Goal: Task Accomplishment & Management: Use online tool/utility

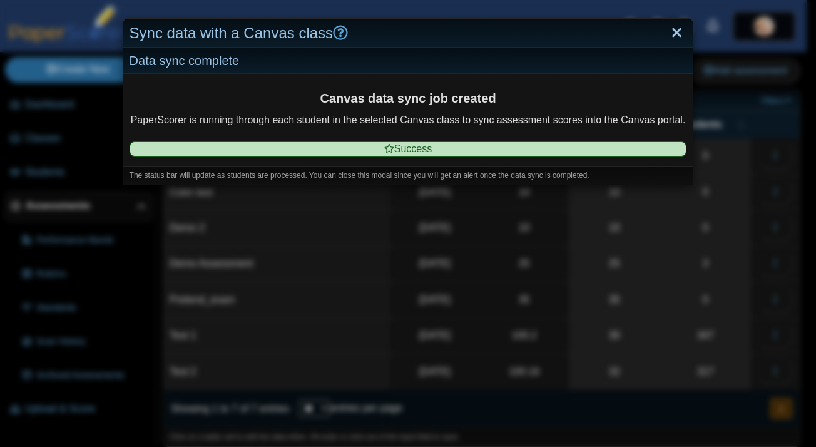
click at [675, 36] on link "Close" at bounding box center [677, 33] width 19 height 21
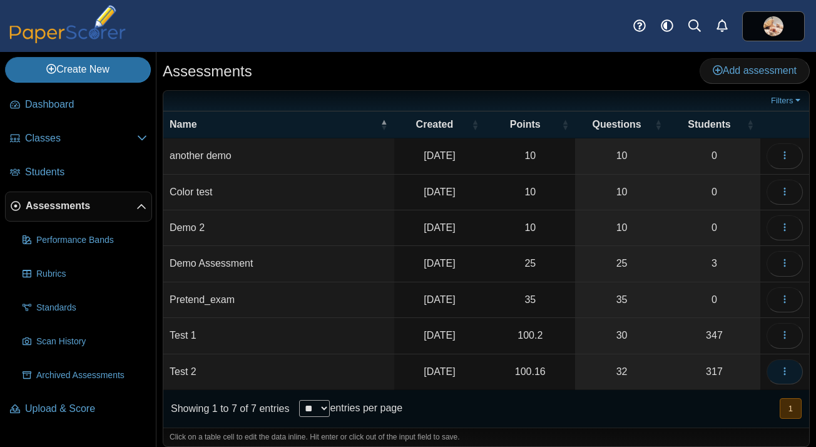
click at [790, 370] on button "button" at bounding box center [785, 371] width 36 height 25
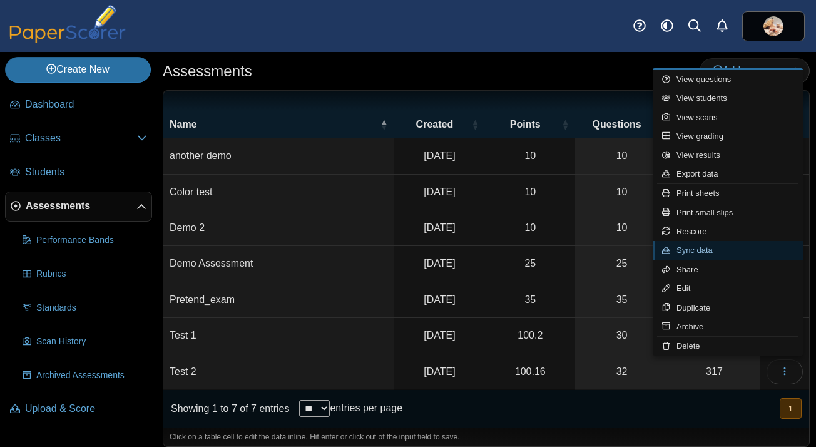
click at [722, 252] on link "Sync data" at bounding box center [728, 250] width 150 height 19
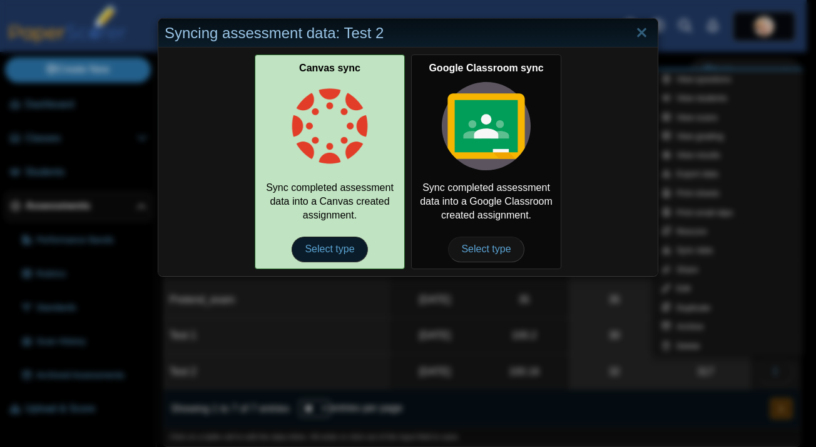
click at [335, 253] on span "Select type" at bounding box center [330, 249] width 76 height 25
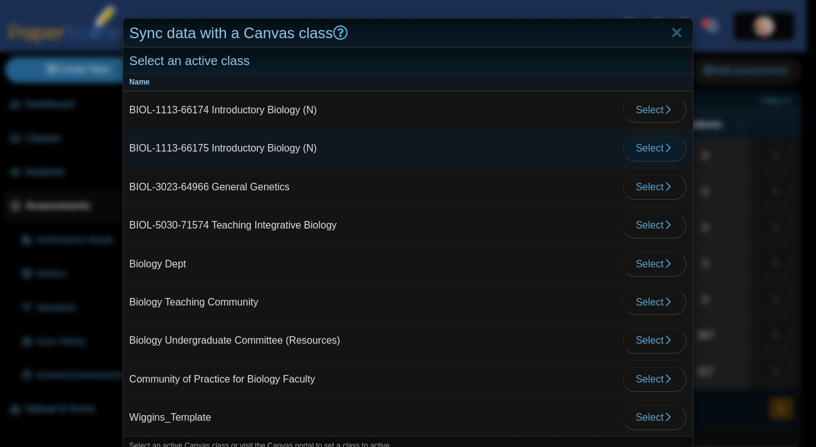
click at [670, 145] on icon "button" at bounding box center [668, 148] width 10 height 10
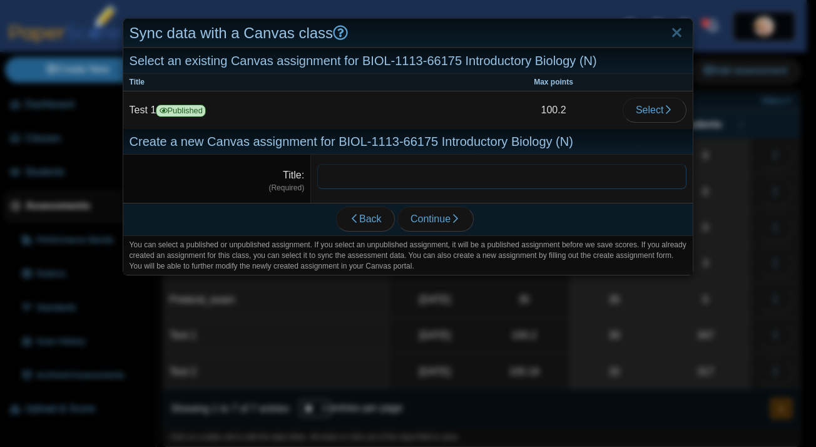
click at [455, 176] on input "Title" at bounding box center [501, 176] width 369 height 25
type input "******"
click at [435, 218] on span "Continue" at bounding box center [436, 218] width 50 height 11
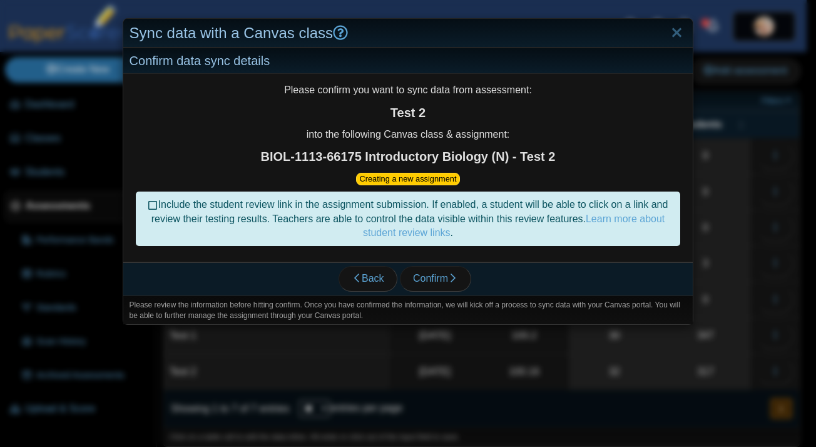
click at [148, 205] on icon at bounding box center [153, 203] width 10 height 9
click at [429, 280] on span "Confirm" at bounding box center [435, 278] width 45 height 11
